Goal: Transaction & Acquisition: Purchase product/service

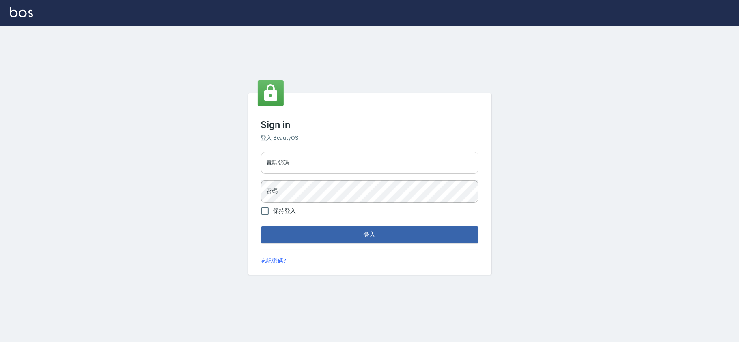
click at [293, 167] on input "電話號碼" at bounding box center [369, 163] width 217 height 22
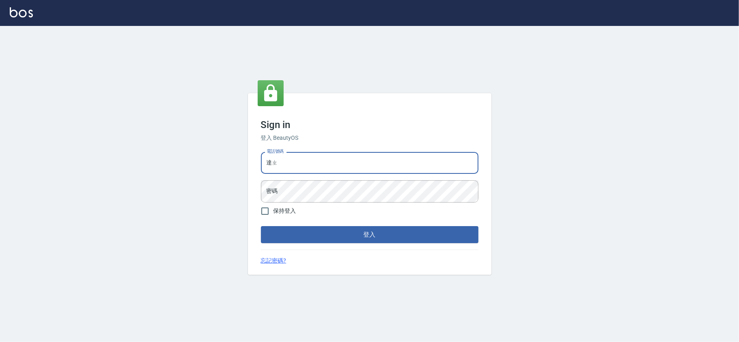
type input "達"
type input "28262585"
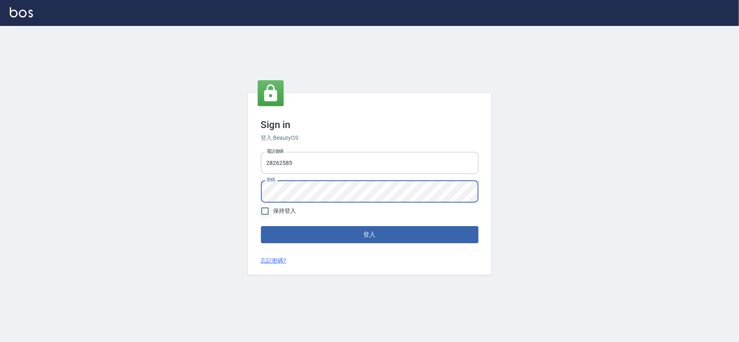
click at [265, 212] on input "保持登入" at bounding box center [264, 211] width 17 height 17
checkbox input "true"
click at [331, 225] on form "電話號碼 [PHONE_NUMBER] 電話號碼 密碼 密碼 保持登入 登入" at bounding box center [369, 196] width 217 height 95
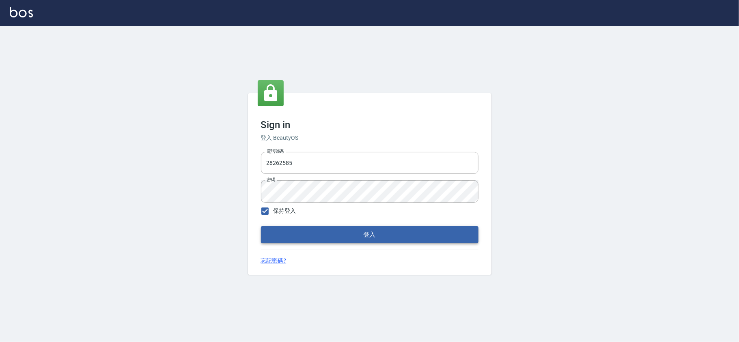
click at [331, 232] on button "登入" at bounding box center [369, 234] width 217 height 17
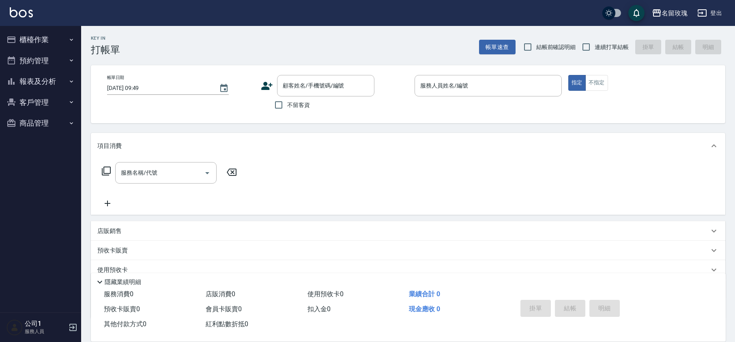
click at [541, 51] on label "結帳前確認明細" at bounding box center [547, 47] width 57 height 17
click at [536, 51] on input "結帳前確認明細" at bounding box center [527, 47] width 17 height 17
click at [570, 41] on label "結帳前確認明細" at bounding box center [547, 47] width 57 height 17
click at [536, 41] on input "結帳前確認明細" at bounding box center [527, 47] width 17 height 17
click at [598, 44] on span "連續打單結帳" at bounding box center [612, 47] width 34 height 9
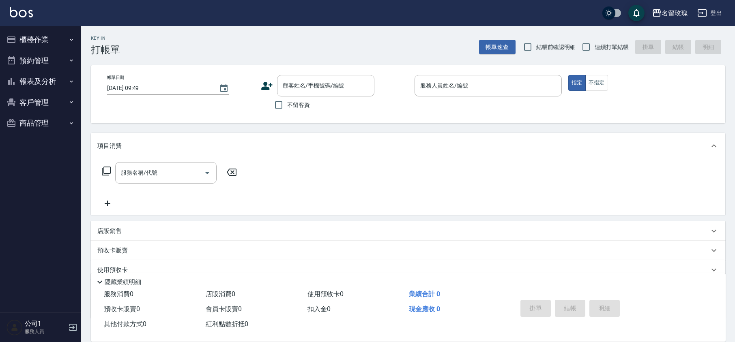
click at [550, 45] on span "結帳前確認明細" at bounding box center [556, 47] width 40 height 9
click at [536, 45] on input "結帳前確認明細" at bounding box center [527, 47] width 17 height 17
checkbox input "true"
click at [593, 47] on input "連續打單結帳" at bounding box center [586, 47] width 17 height 17
checkbox input "true"
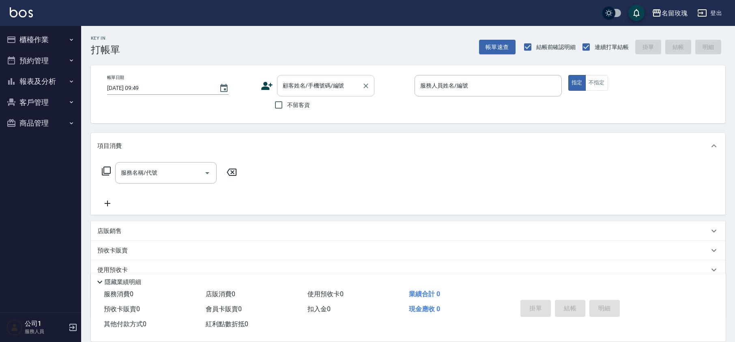
click at [310, 88] on div "顧客姓名/手機號碼/編號 顧客姓名/手機號碼/編號" at bounding box center [325, 86] width 97 height 22
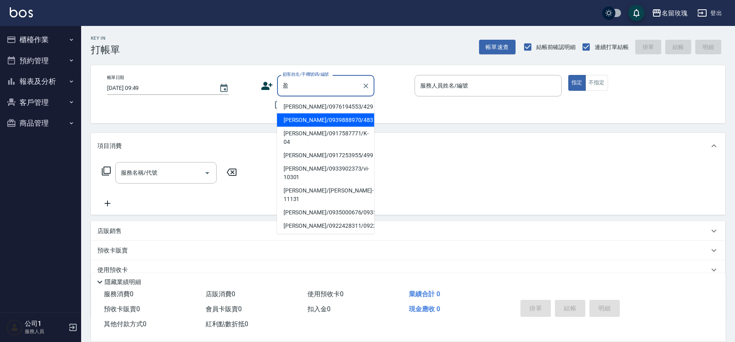
click at [312, 117] on li "[PERSON_NAME]/0939888970/483" at bounding box center [325, 120] width 97 height 13
type input "[PERSON_NAME]/0939888970/483"
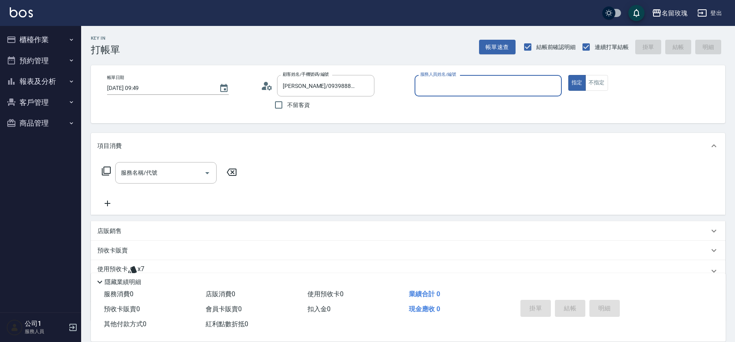
type input "VIVI-2"
click at [166, 176] on input "服務名稱/代號" at bounding box center [160, 173] width 82 height 14
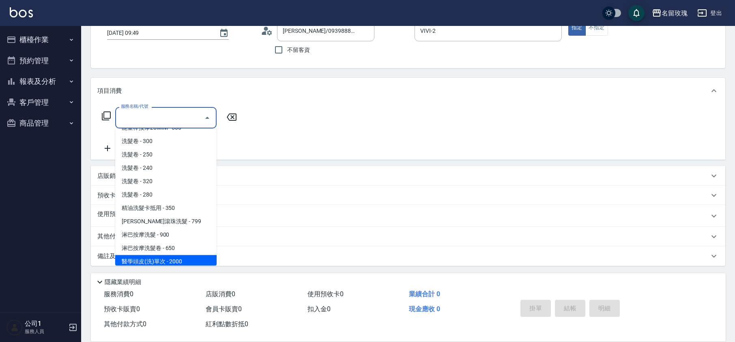
scroll to position [270, 0]
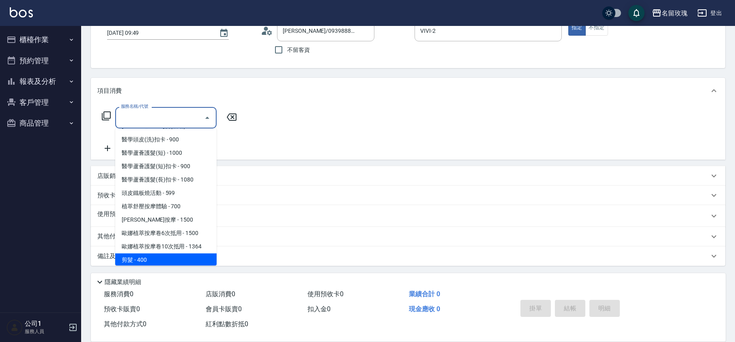
click at [152, 254] on span "剪髮 - 400" at bounding box center [165, 260] width 101 height 13
type input "剪髮(301)"
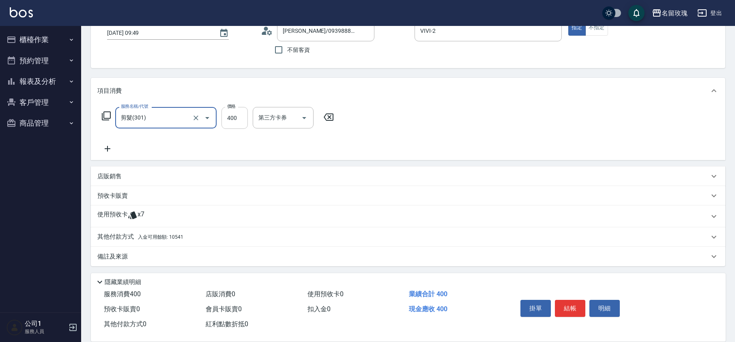
click at [238, 125] on input "400" at bounding box center [235, 118] width 26 height 22
type input "350"
click at [182, 236] on span "入金可用餘額: 10541" at bounding box center [160, 238] width 45 height 6
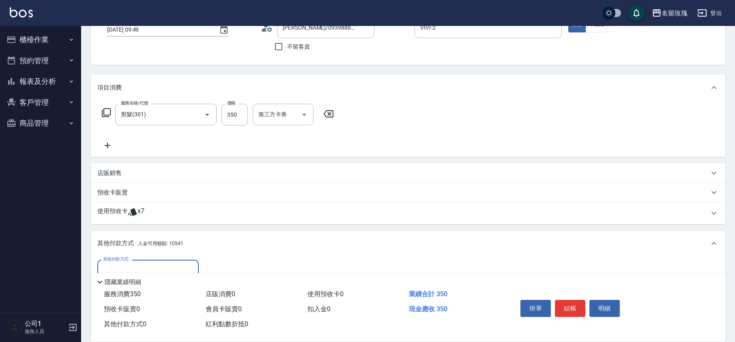
scroll to position [151, 0]
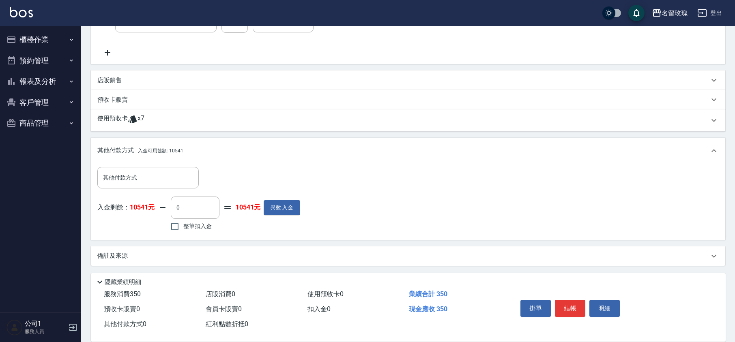
click at [201, 228] on span "整筆扣入金" at bounding box center [197, 226] width 28 height 9
click at [183, 228] on input "整筆扣入金" at bounding box center [174, 226] width 17 height 17
checkbox input "true"
type input "350"
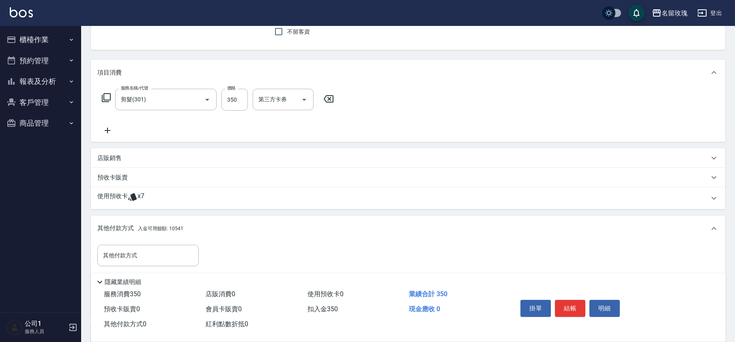
scroll to position [0, 0]
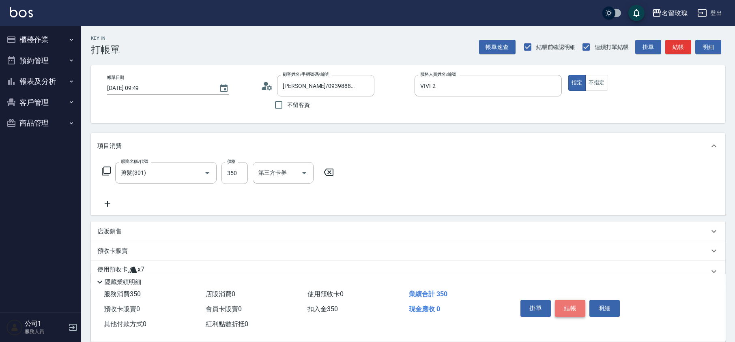
click at [570, 303] on button "結帳" at bounding box center [570, 308] width 30 height 17
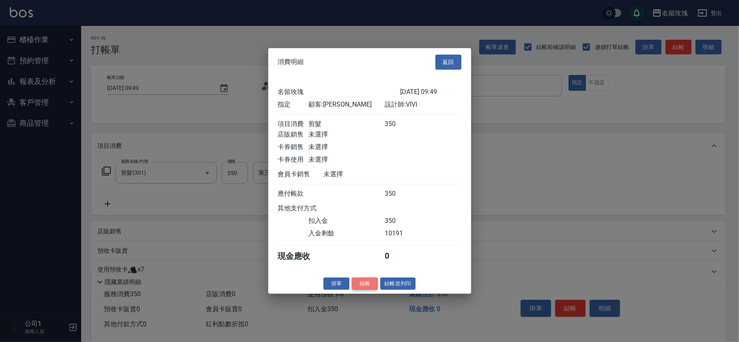
click at [364, 287] on button "結帳" at bounding box center [365, 284] width 26 height 13
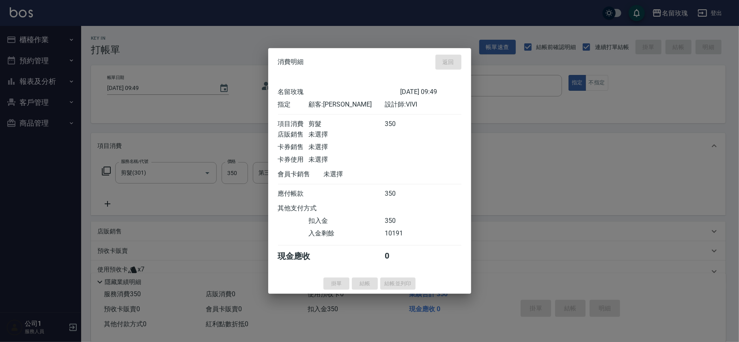
type input "[DATE] 10:01"
